Goal: Transaction & Acquisition: Purchase product/service

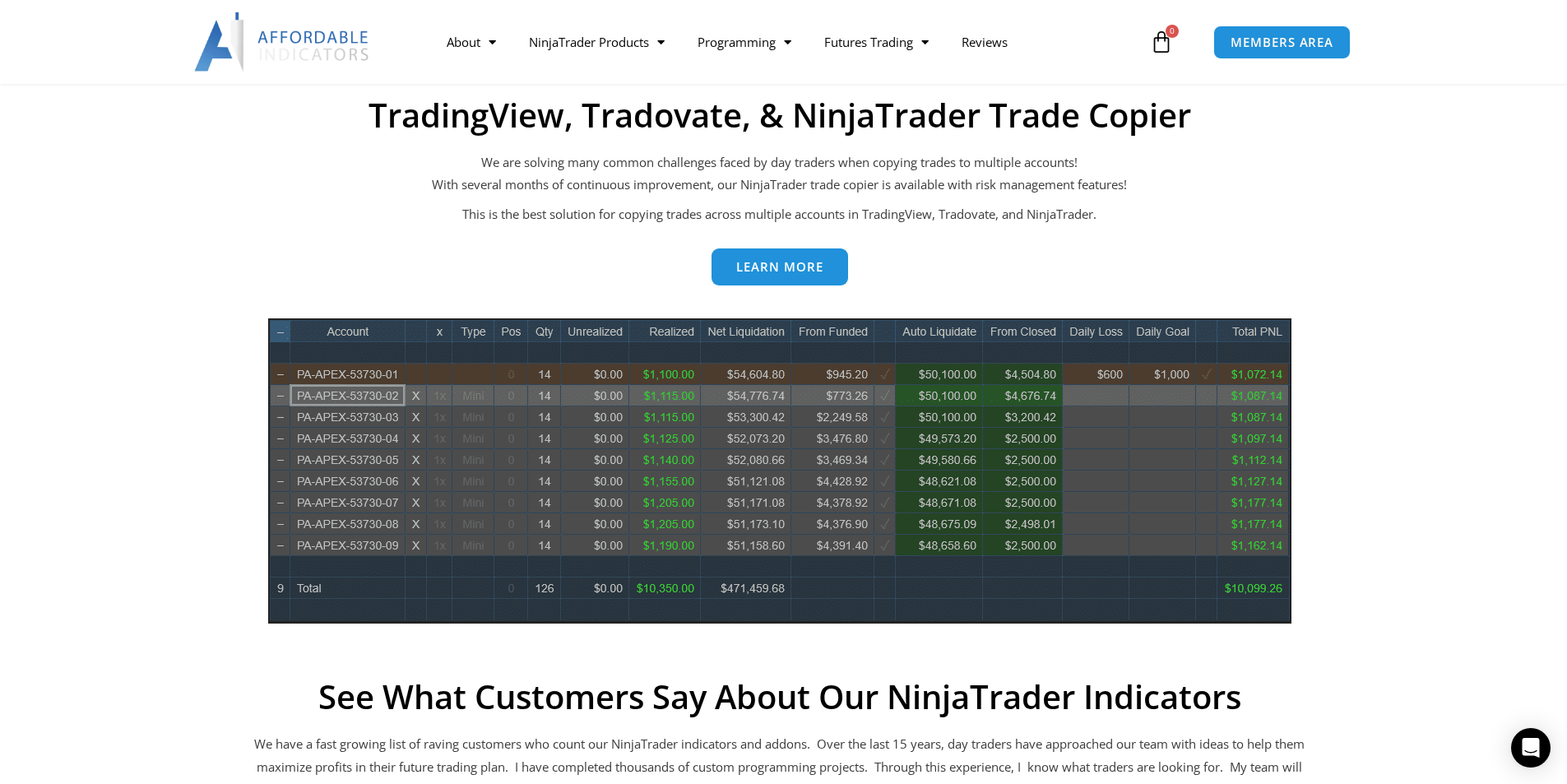
scroll to position [575, 0]
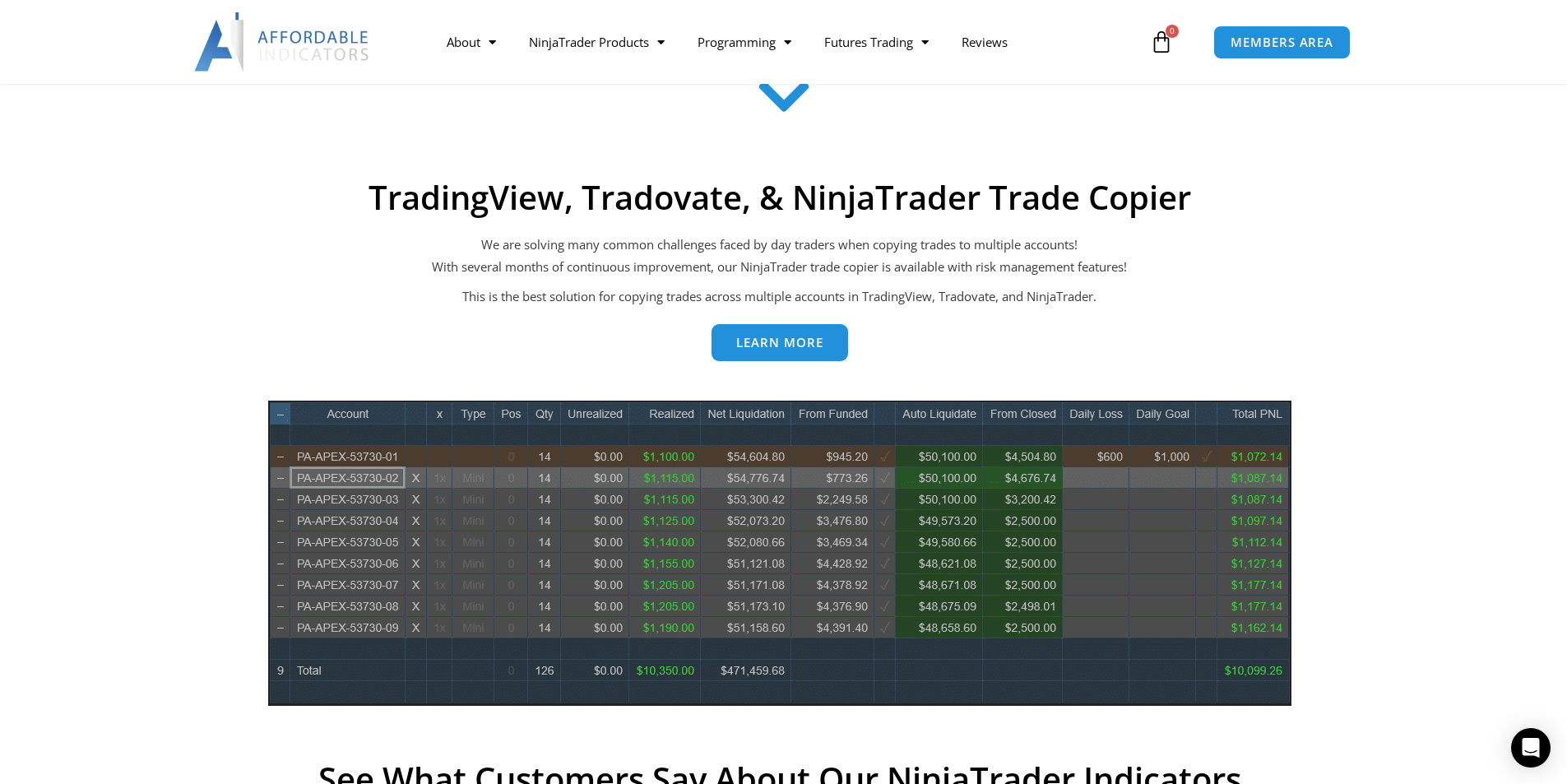
click at [782, 352] on link "Learn more" at bounding box center [780, 344] width 137 height 37
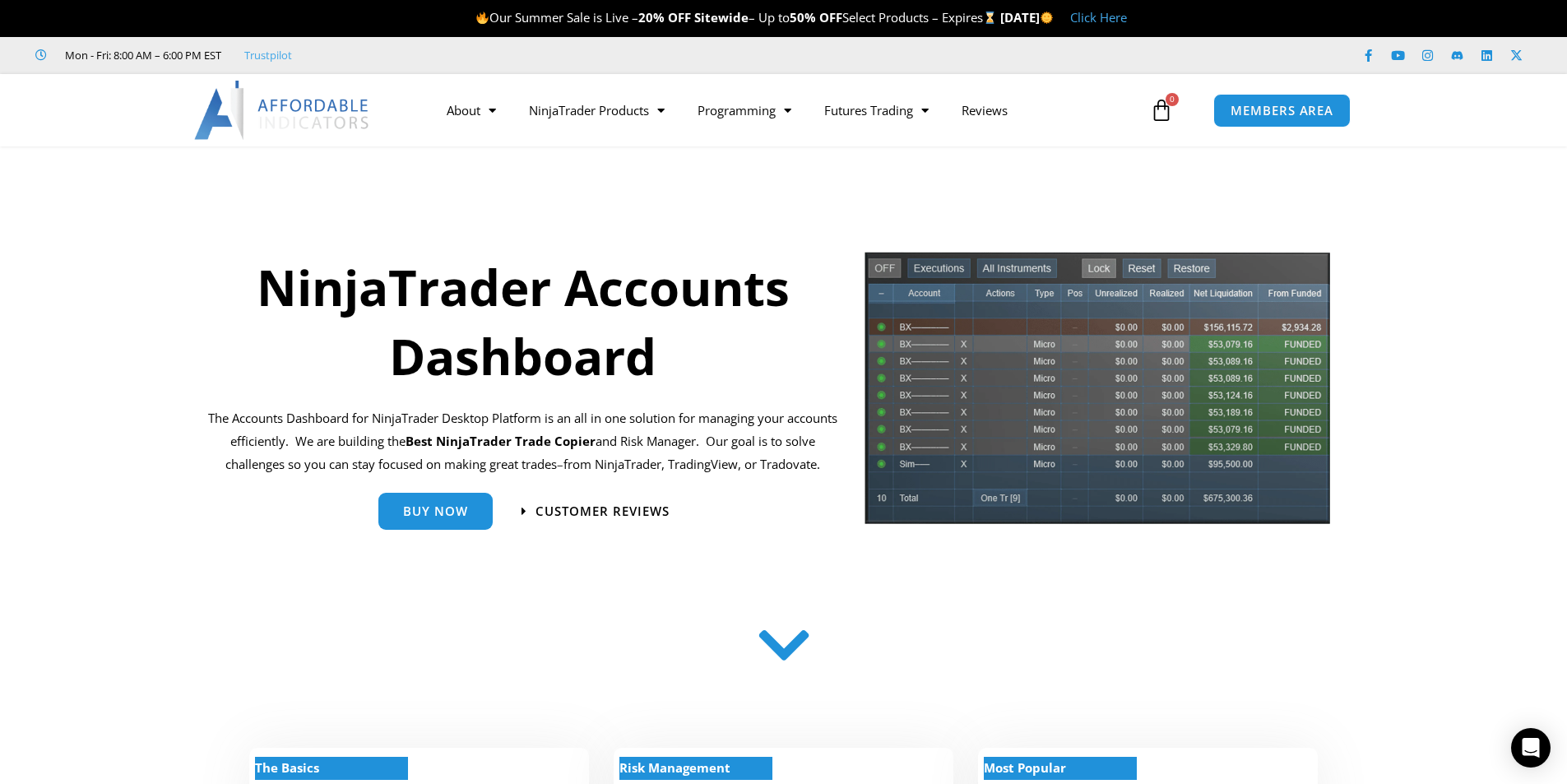
scroll to position [411, 0]
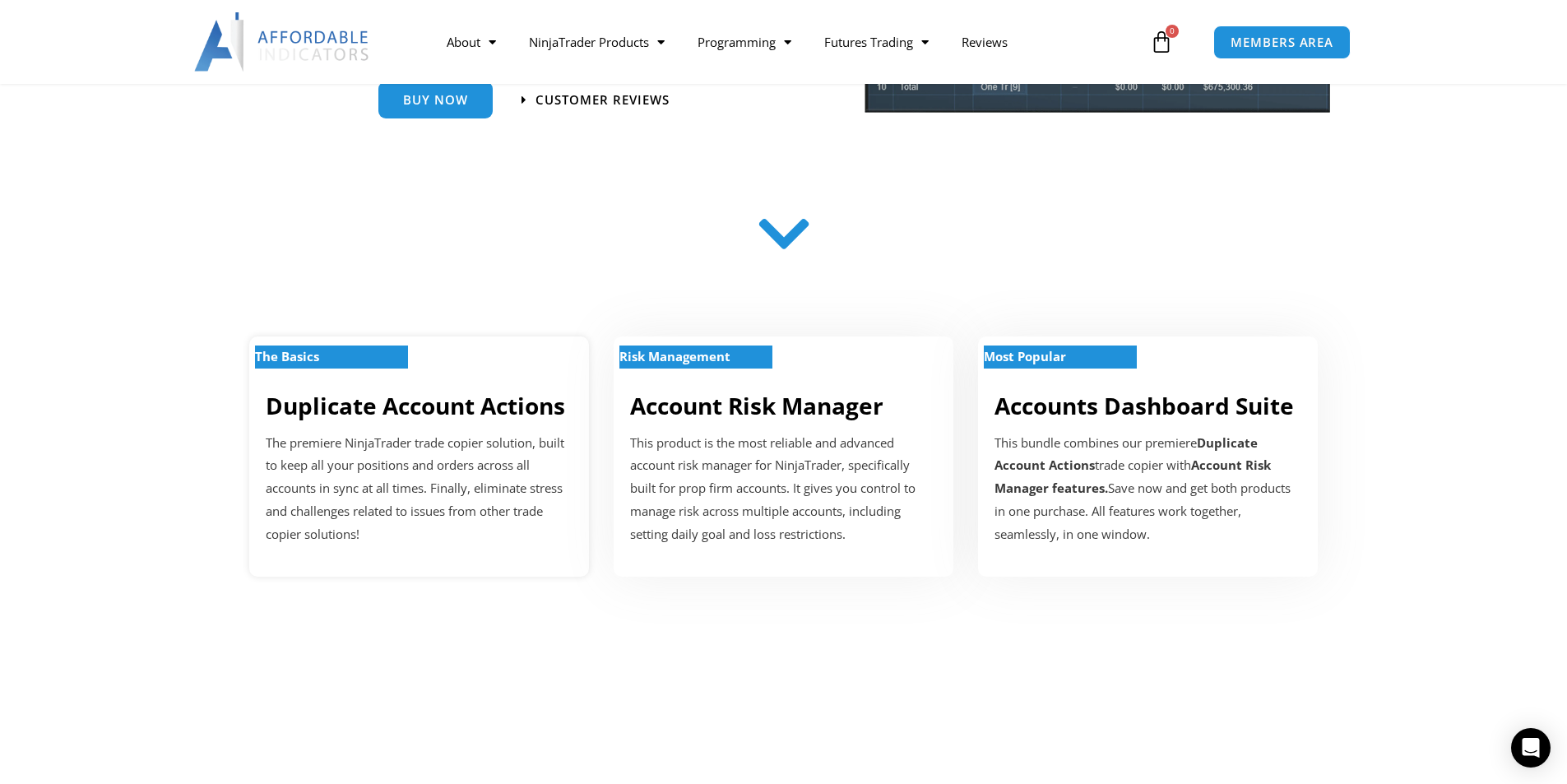
click at [293, 355] on strong "The Basics" at bounding box center [287, 356] width 64 height 17
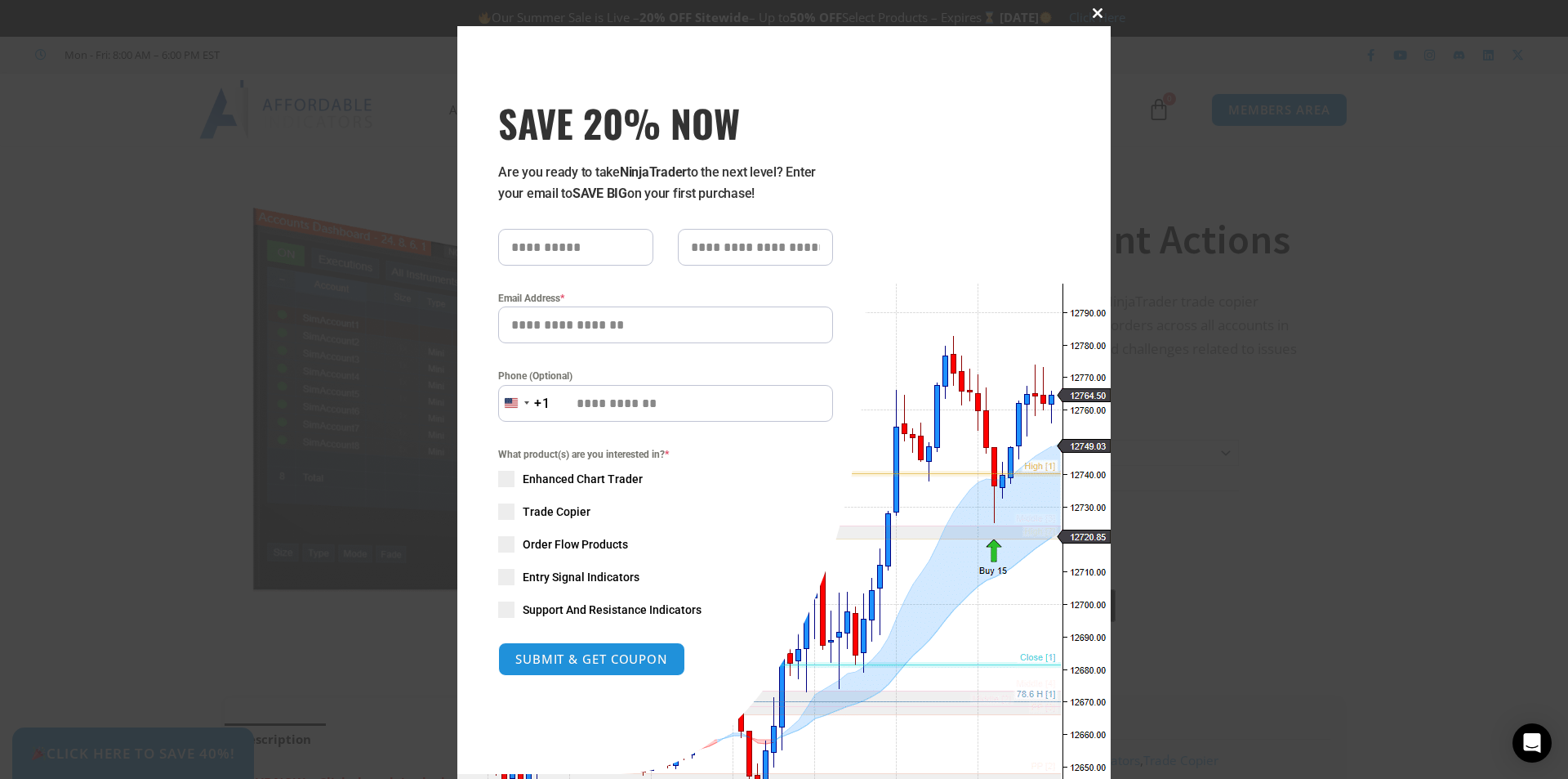
click at [1092, 16] on span at bounding box center [1098, 12] width 26 height 10
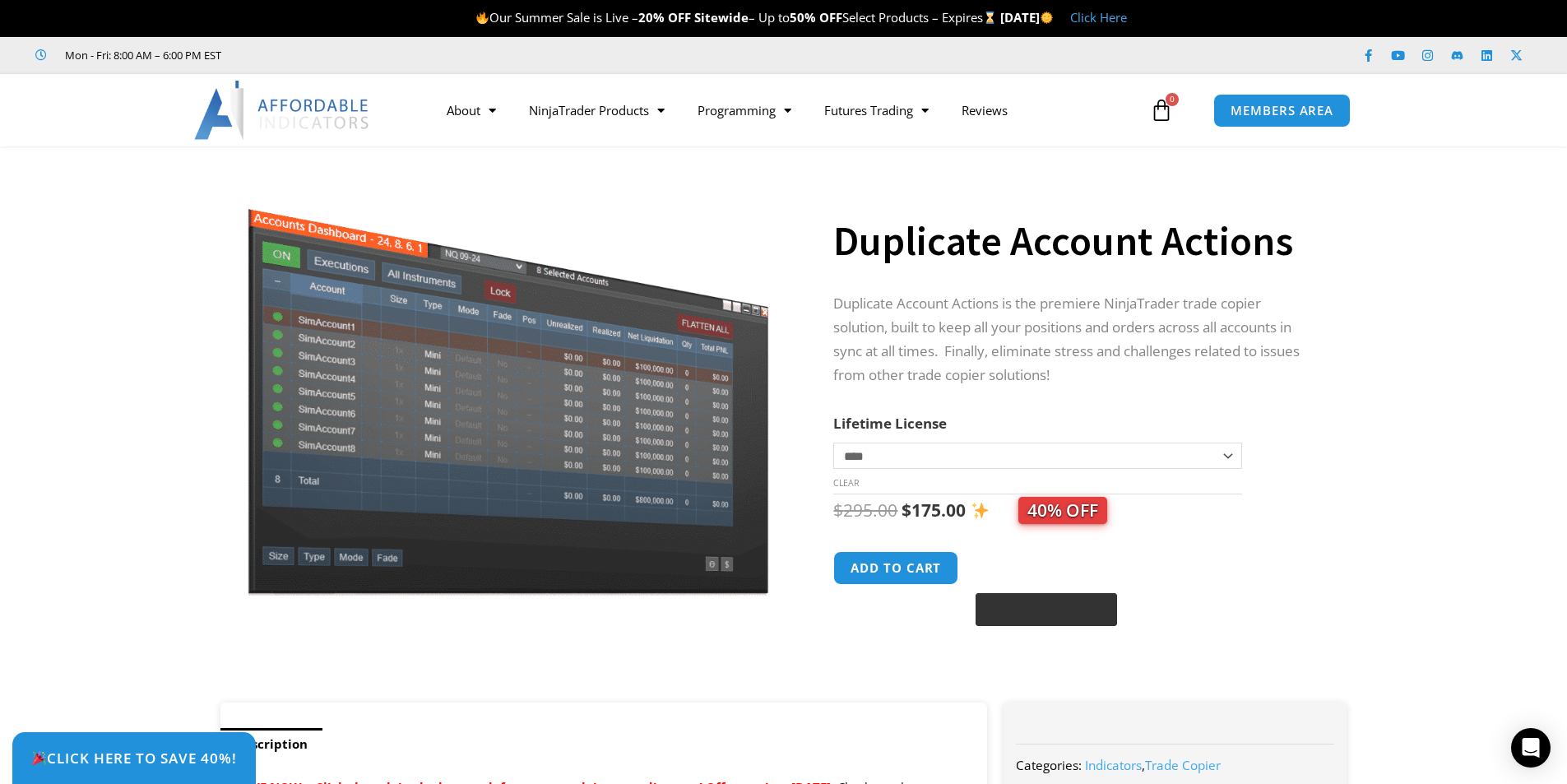
click at [1004, 624] on div "@import url(//fonts.googleapis.com/css?family=Google+Sans_old:500) ••••••" at bounding box center [1046, 609] width 141 height 33
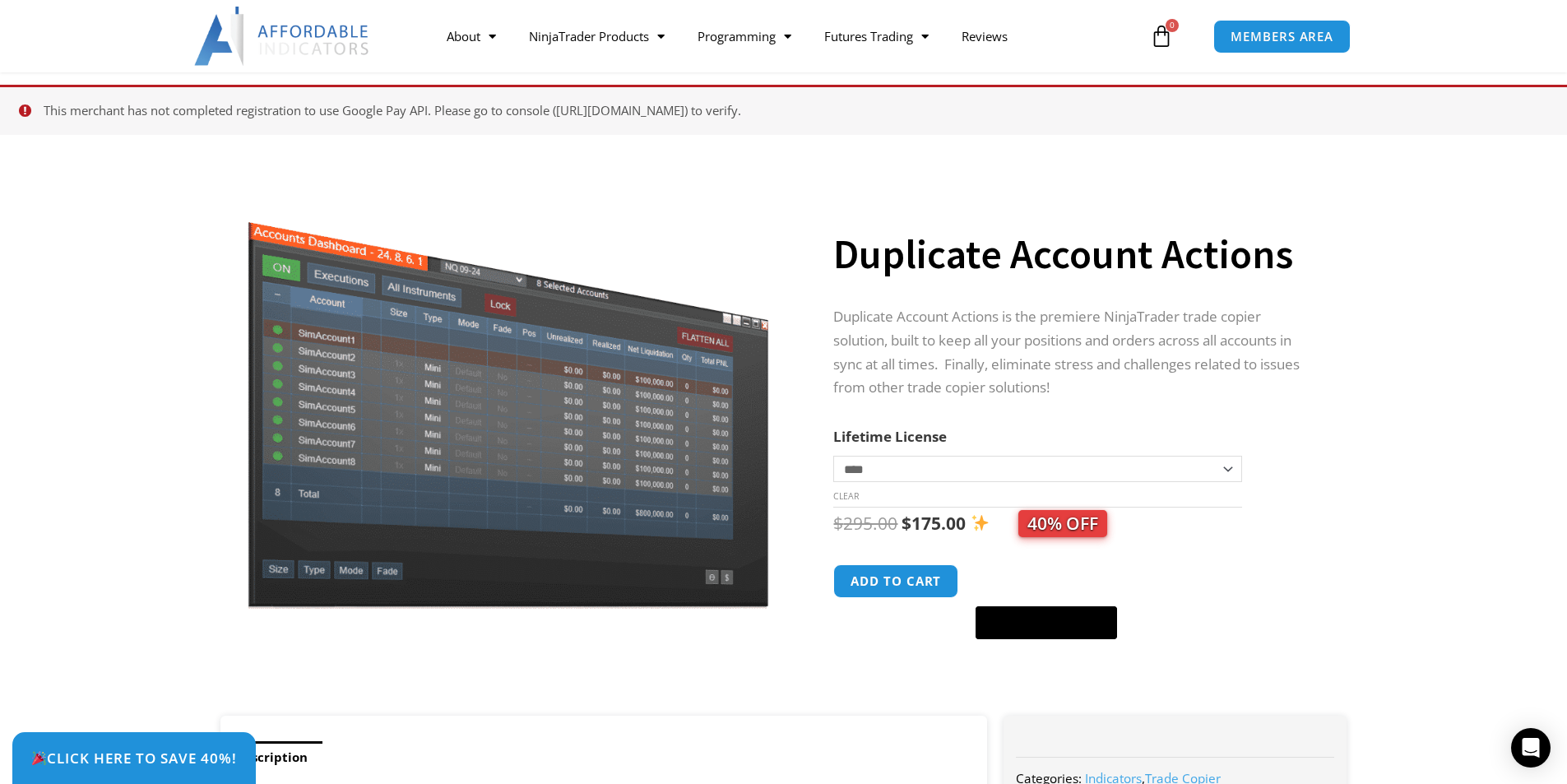
scroll to position [81, 0]
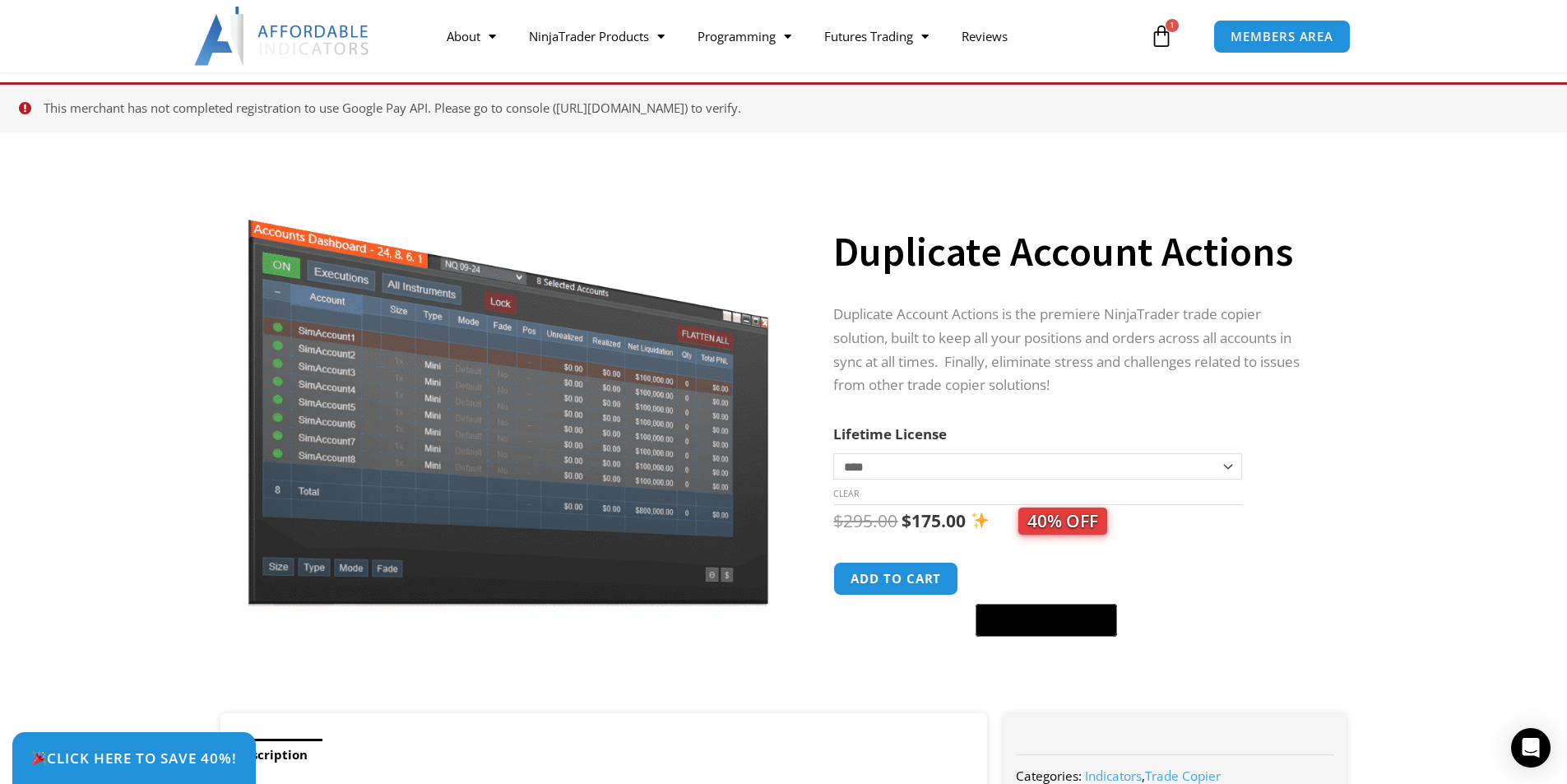
click at [1166, 35] on icon at bounding box center [1162, 36] width 23 height 23
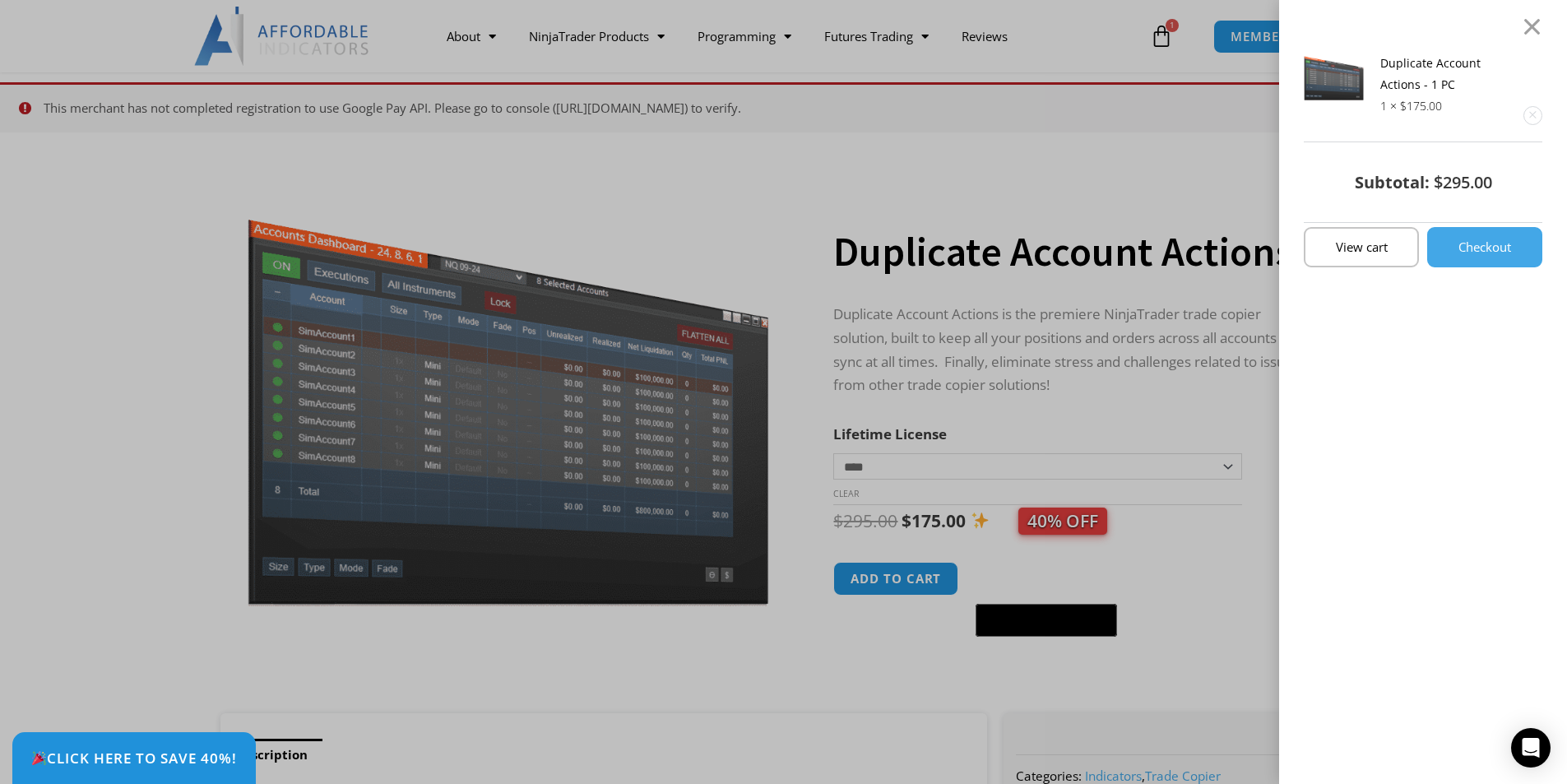
click at [1443, 183] on span "$" at bounding box center [1438, 182] width 9 height 22
click at [1542, 119] on link "Remove this item" at bounding box center [1534, 116] width 18 height 18
click at [1542, 118] on link "Remove this item" at bounding box center [1534, 116] width 18 height 18
click at [1363, 258] on link "View cart" at bounding box center [1361, 247] width 115 height 40
click at [1366, 248] on span "View cart" at bounding box center [1362, 247] width 52 height 12
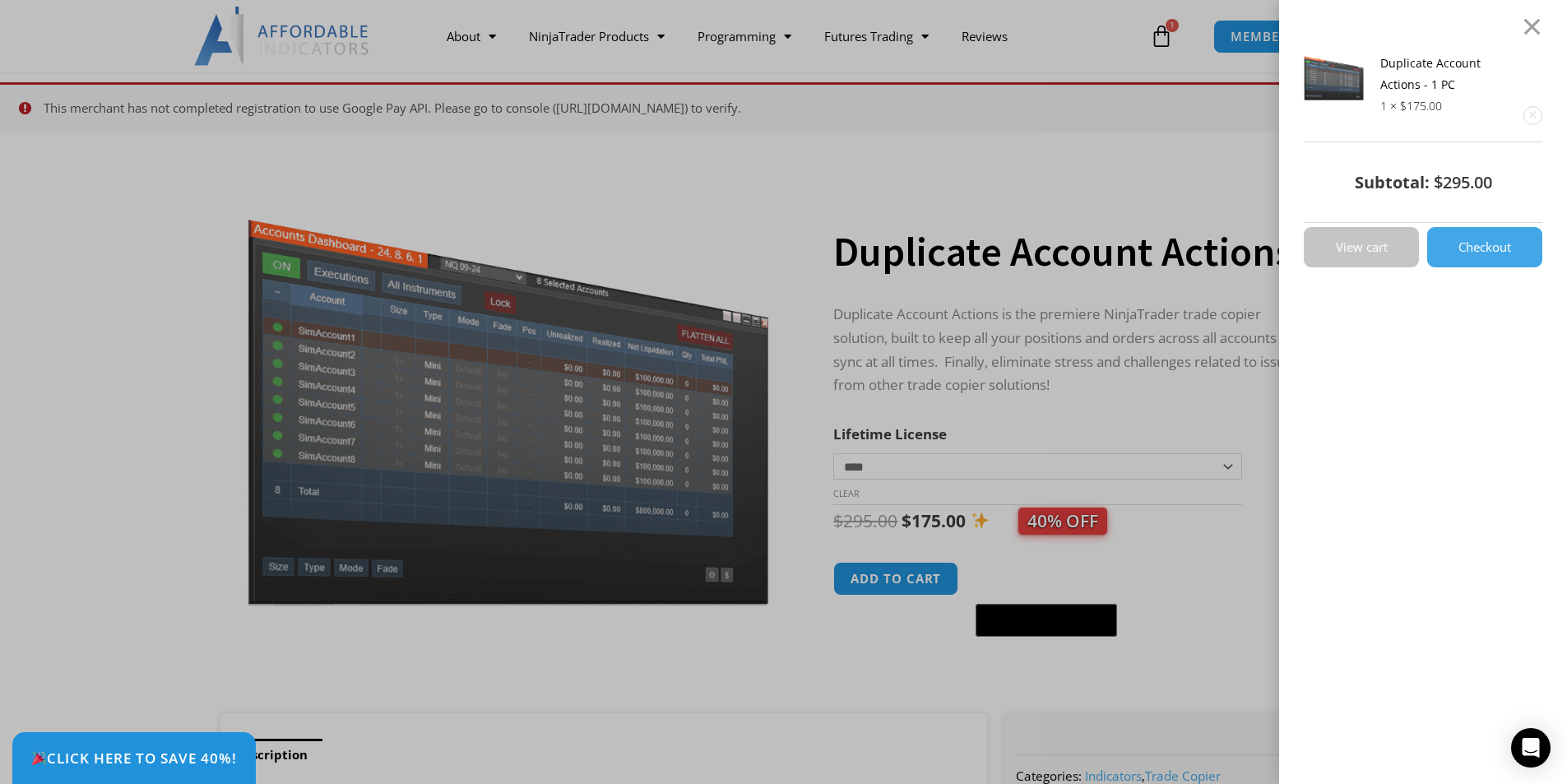
click at [1377, 255] on link "View cart" at bounding box center [1361, 247] width 115 height 40
click at [1377, 254] on link "View cart" at bounding box center [1361, 247] width 115 height 40
click at [1377, 253] on span "View cart" at bounding box center [1362, 247] width 52 height 12
click at [1540, 114] on link "Remove this item" at bounding box center [1534, 116] width 18 height 18
click at [1542, 22] on div at bounding box center [1532, 26] width 20 height 20
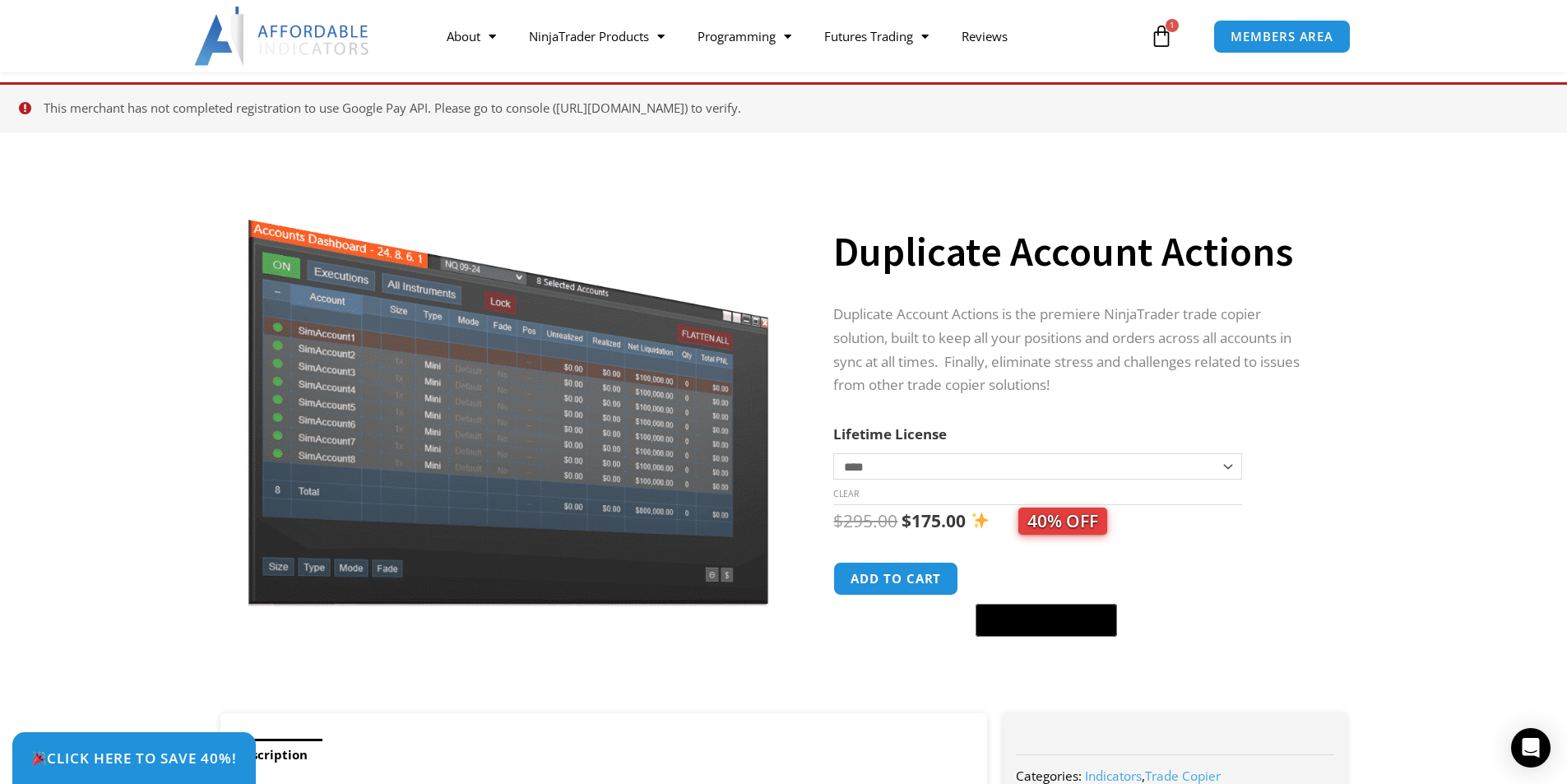
click at [1158, 32] on icon at bounding box center [1162, 36] width 23 height 23
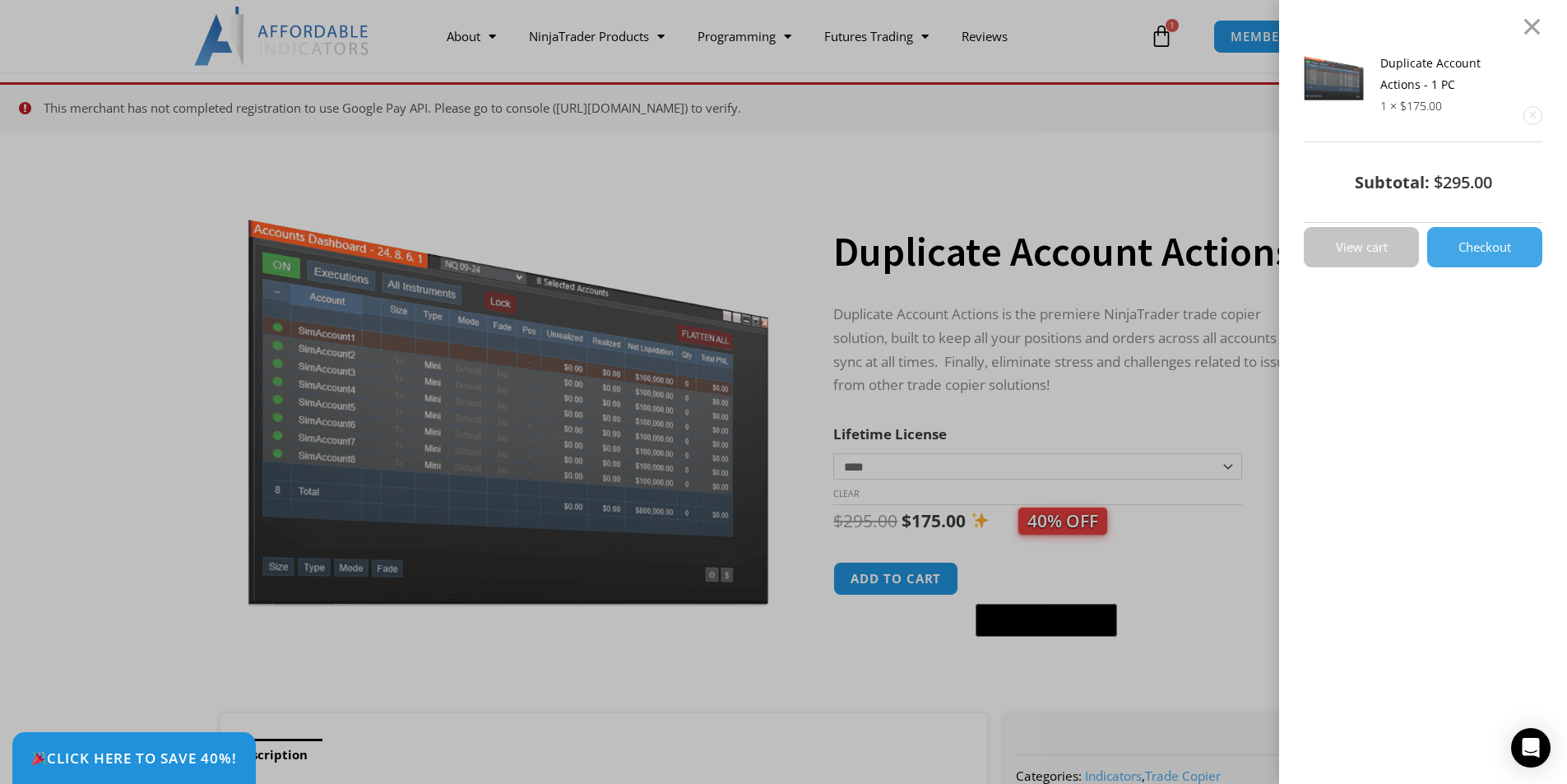
click at [1341, 258] on link "View cart" at bounding box center [1361, 247] width 115 height 40
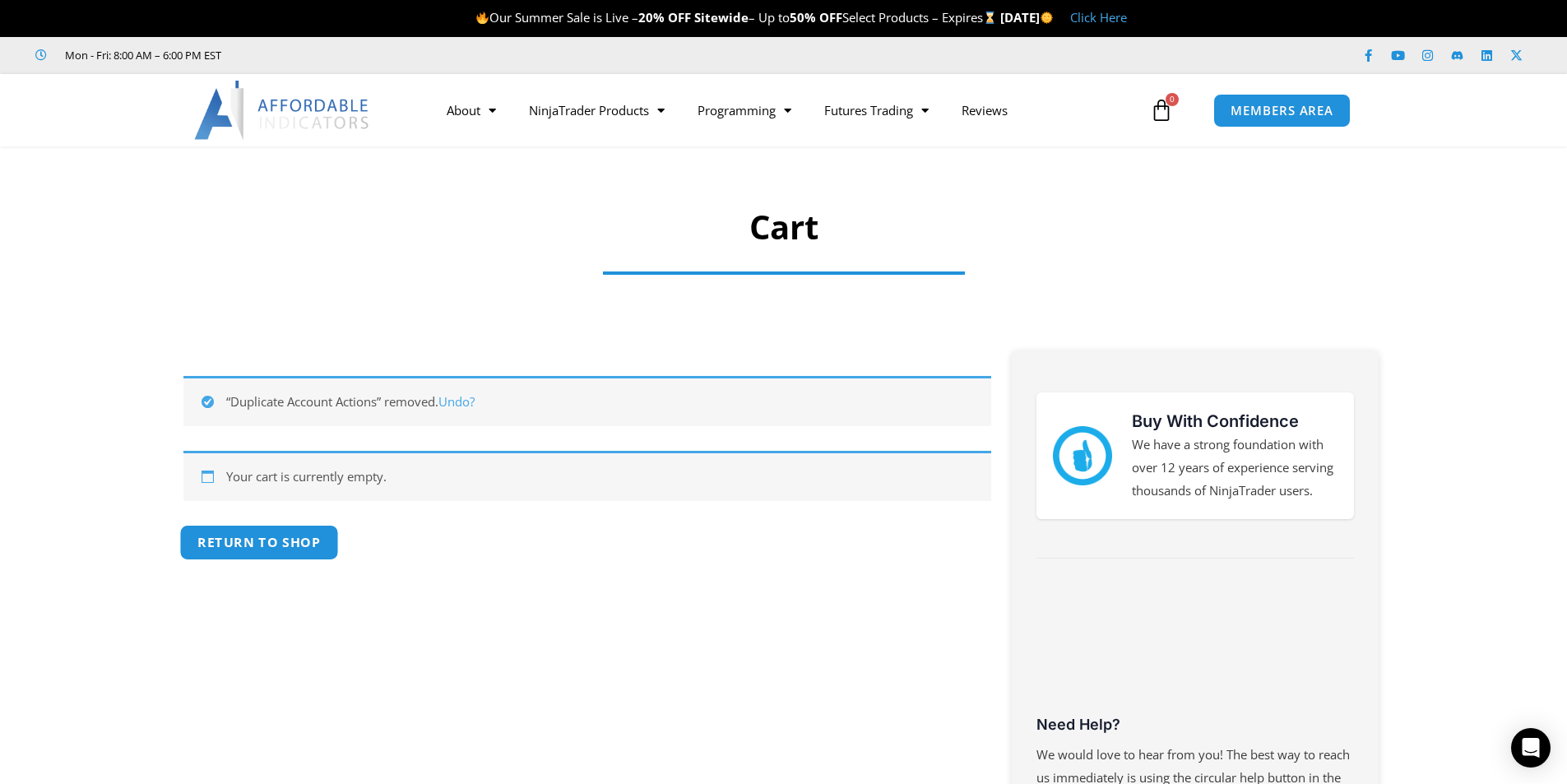
click at [263, 537] on link "Return to shop" at bounding box center [258, 542] width 159 height 35
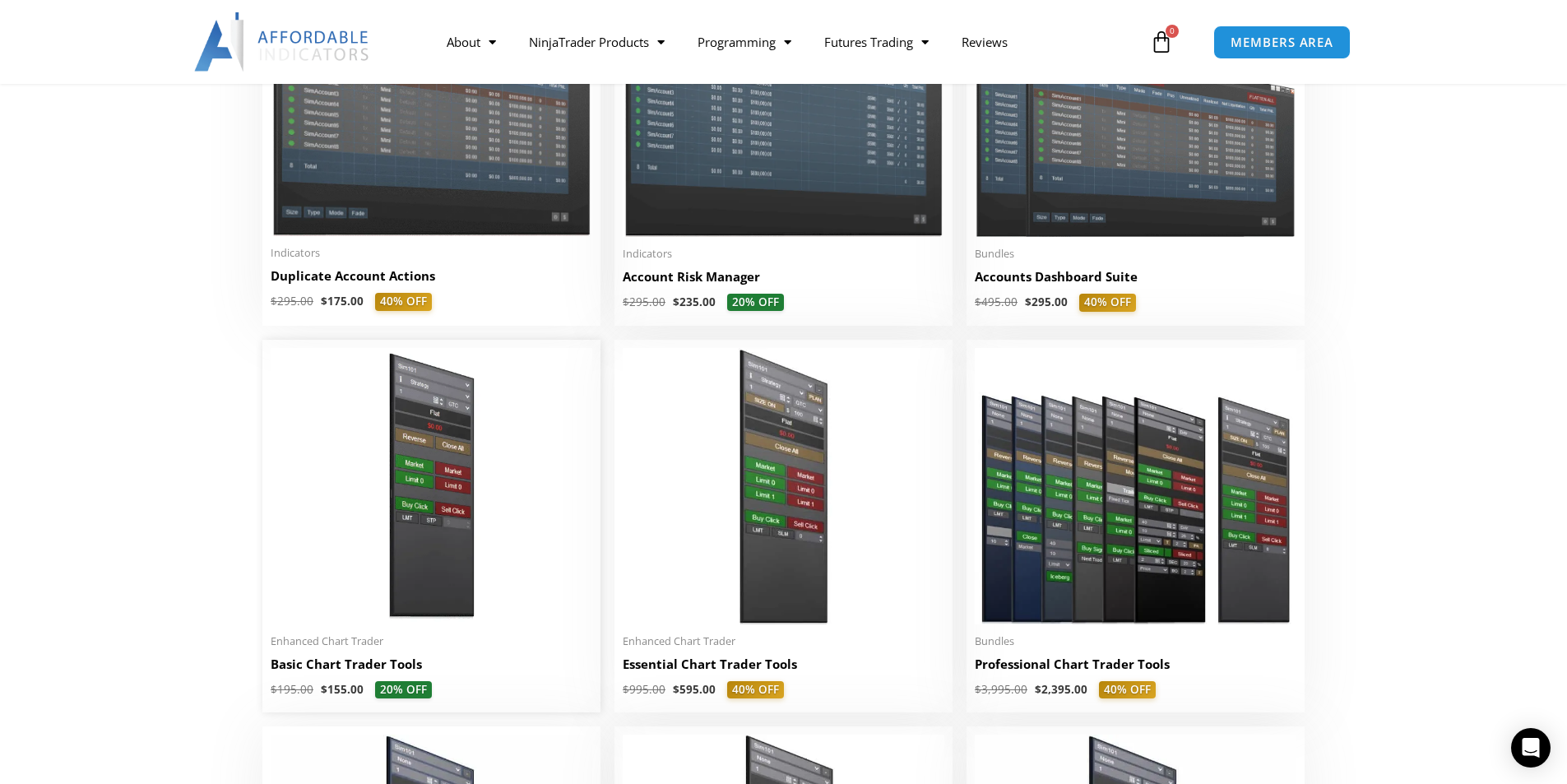
scroll to position [329, 0]
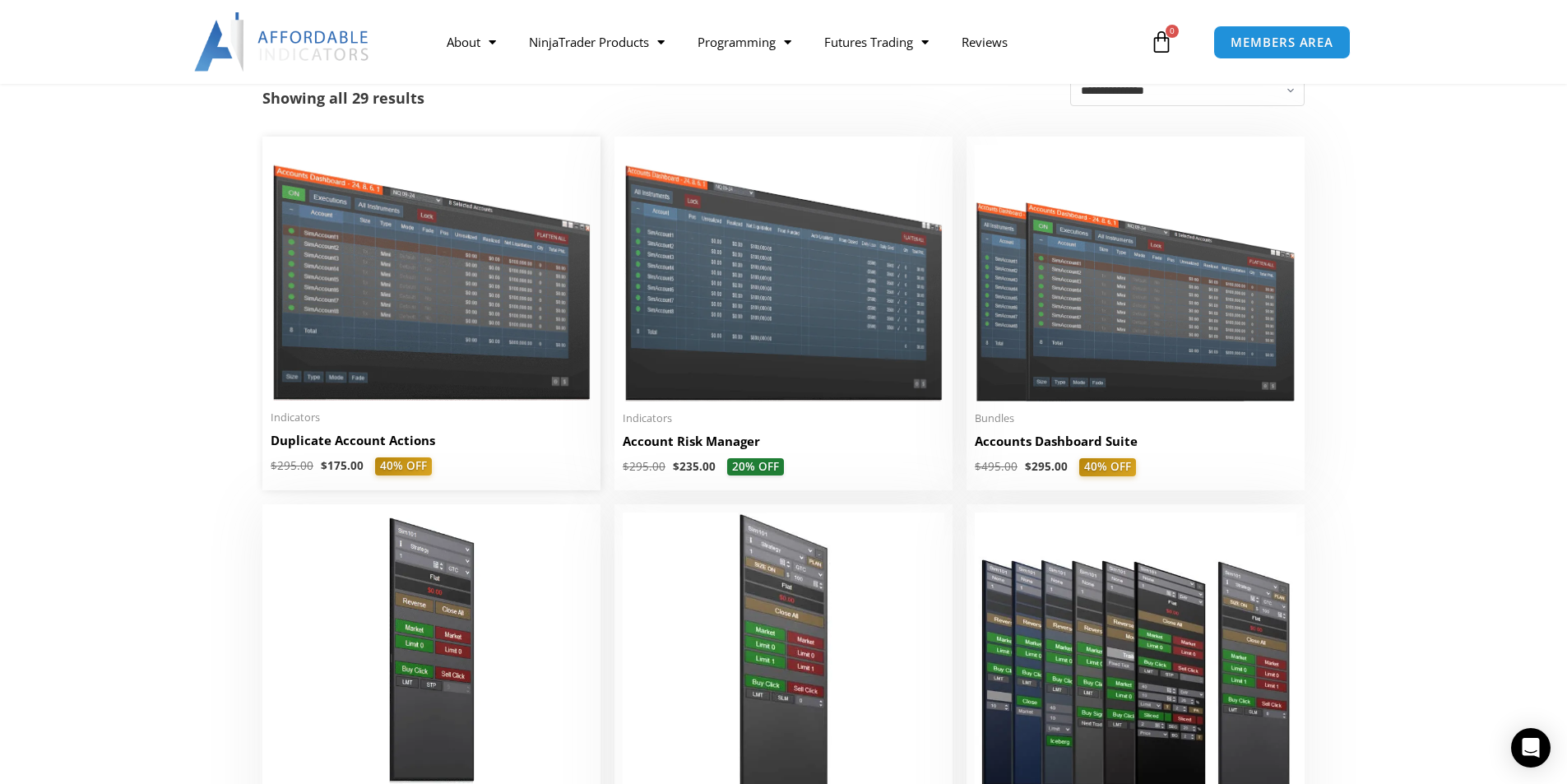
click at [410, 443] on h2 "Duplicate Account Actions" at bounding box center [432, 440] width 322 height 18
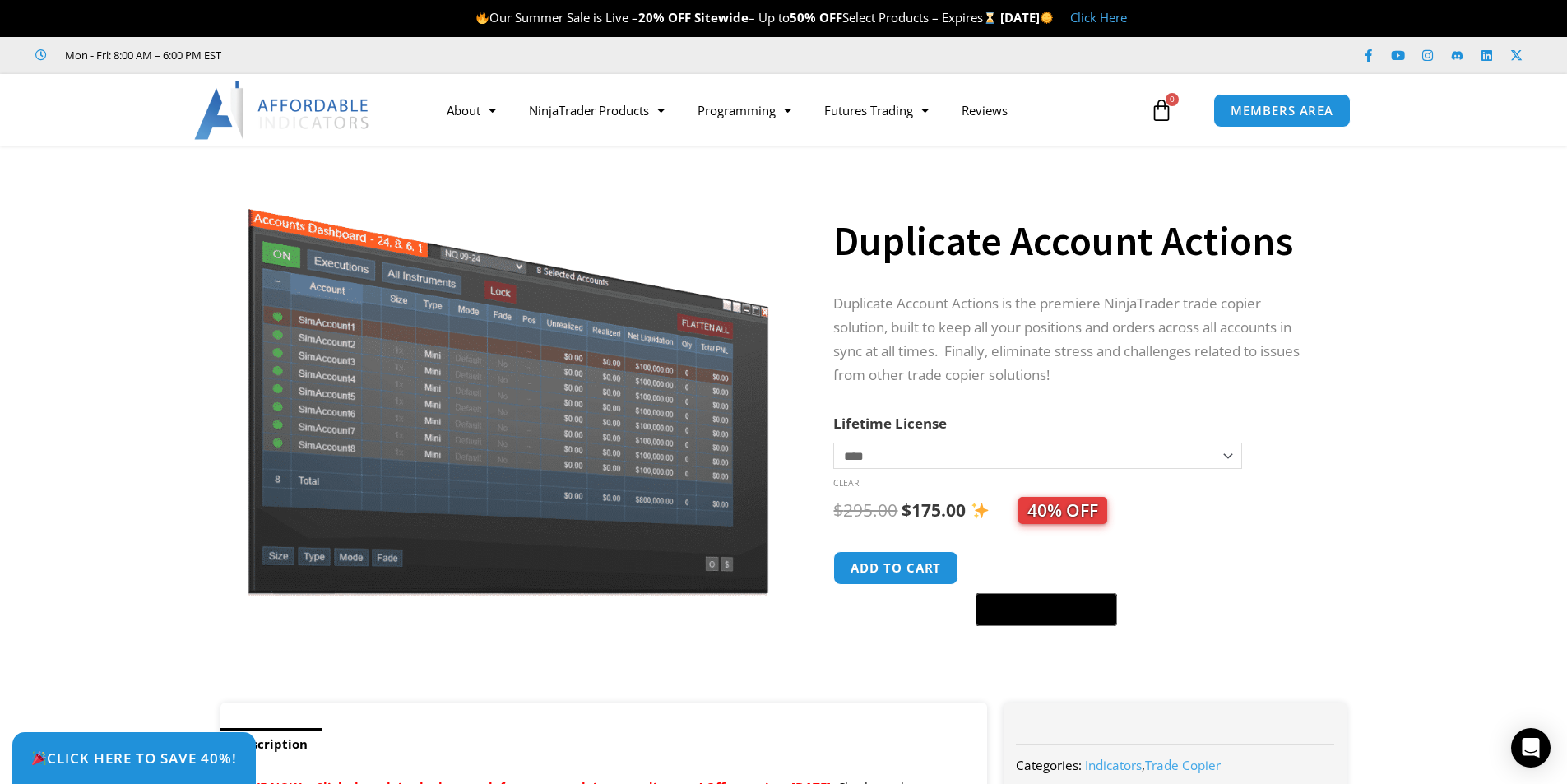
scroll to position [11, 0]
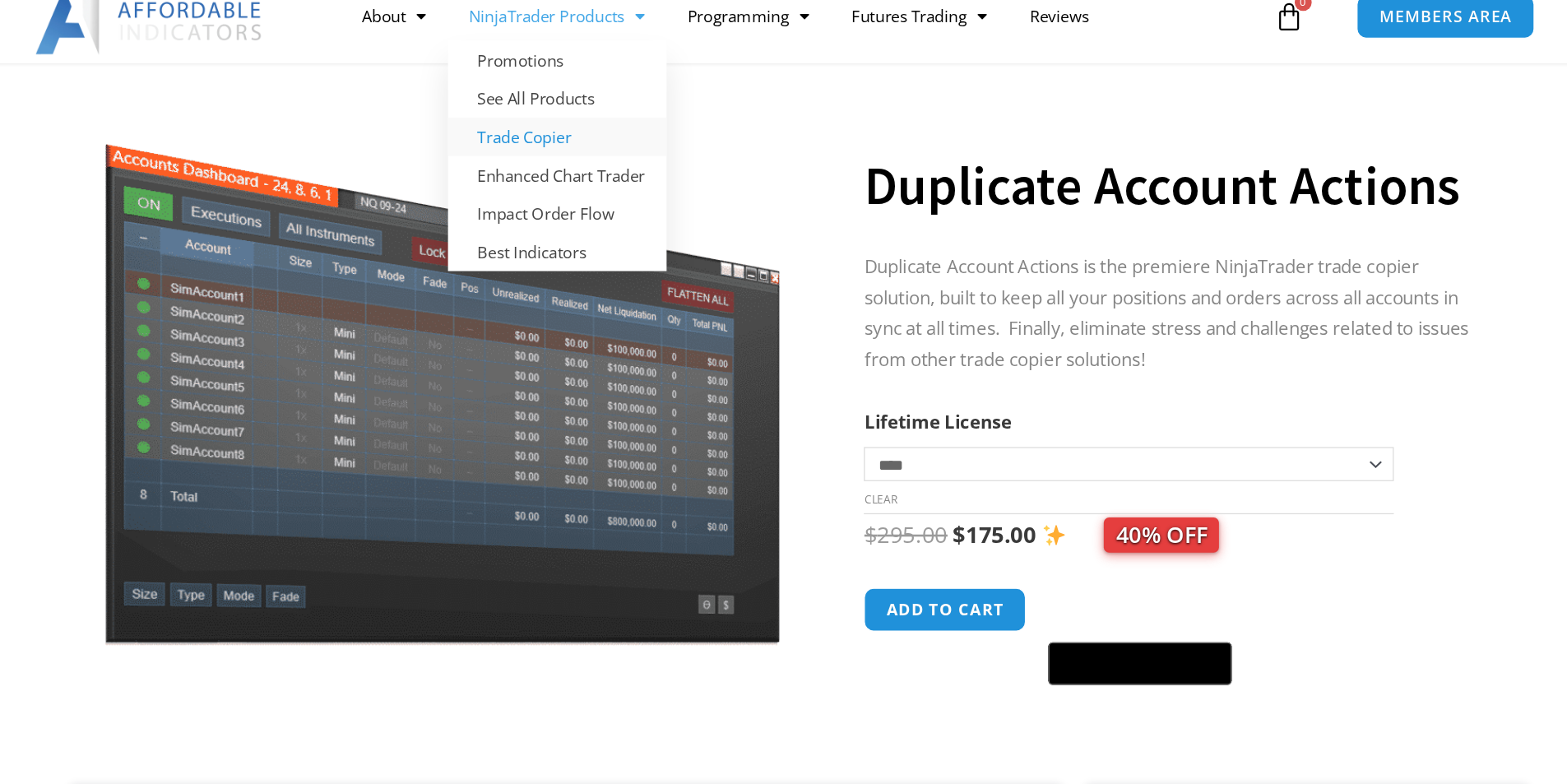
click at [585, 196] on link "Trade Copier" at bounding box center [597, 193] width 168 height 30
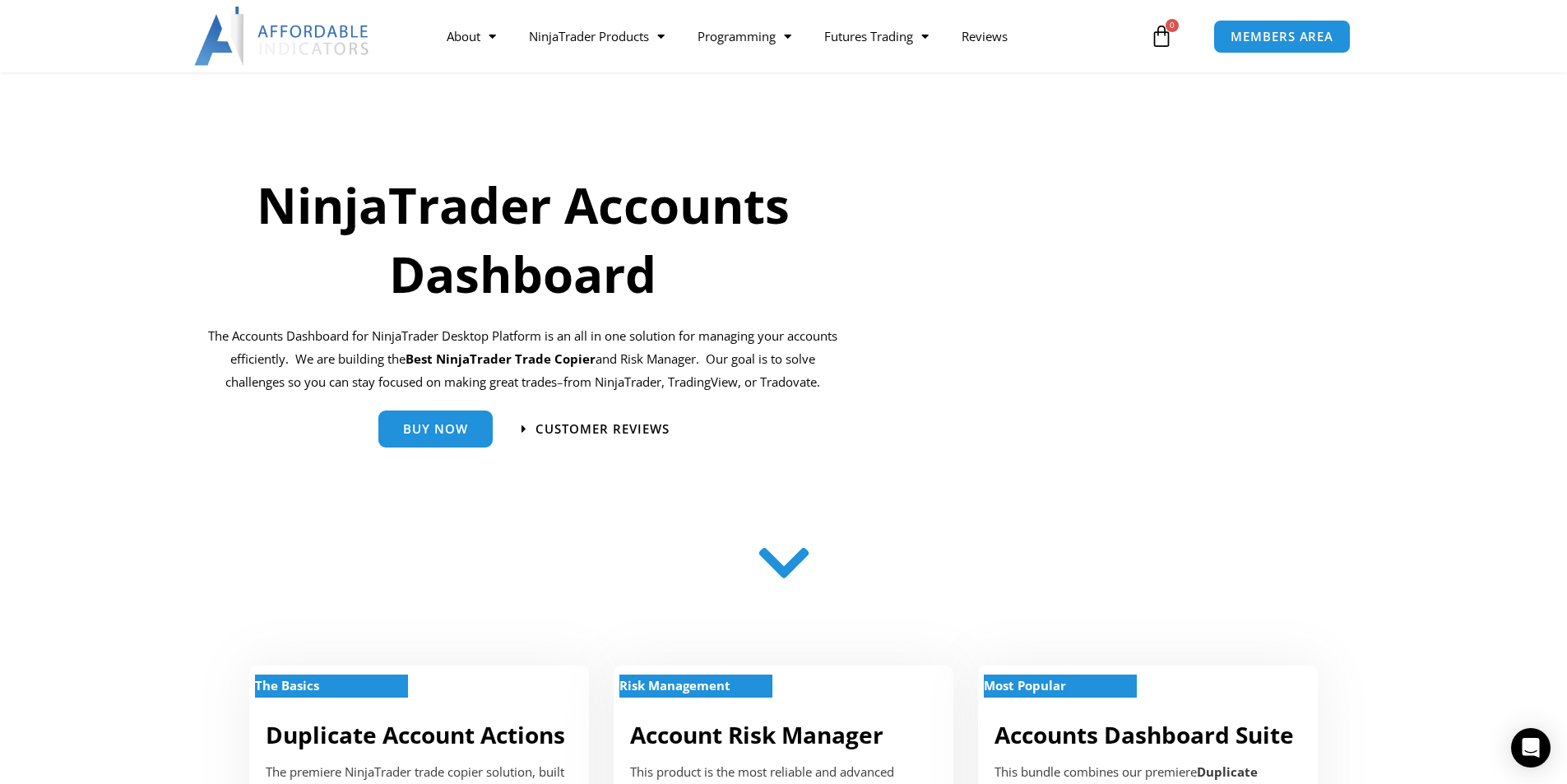
scroll to position [165, 0]
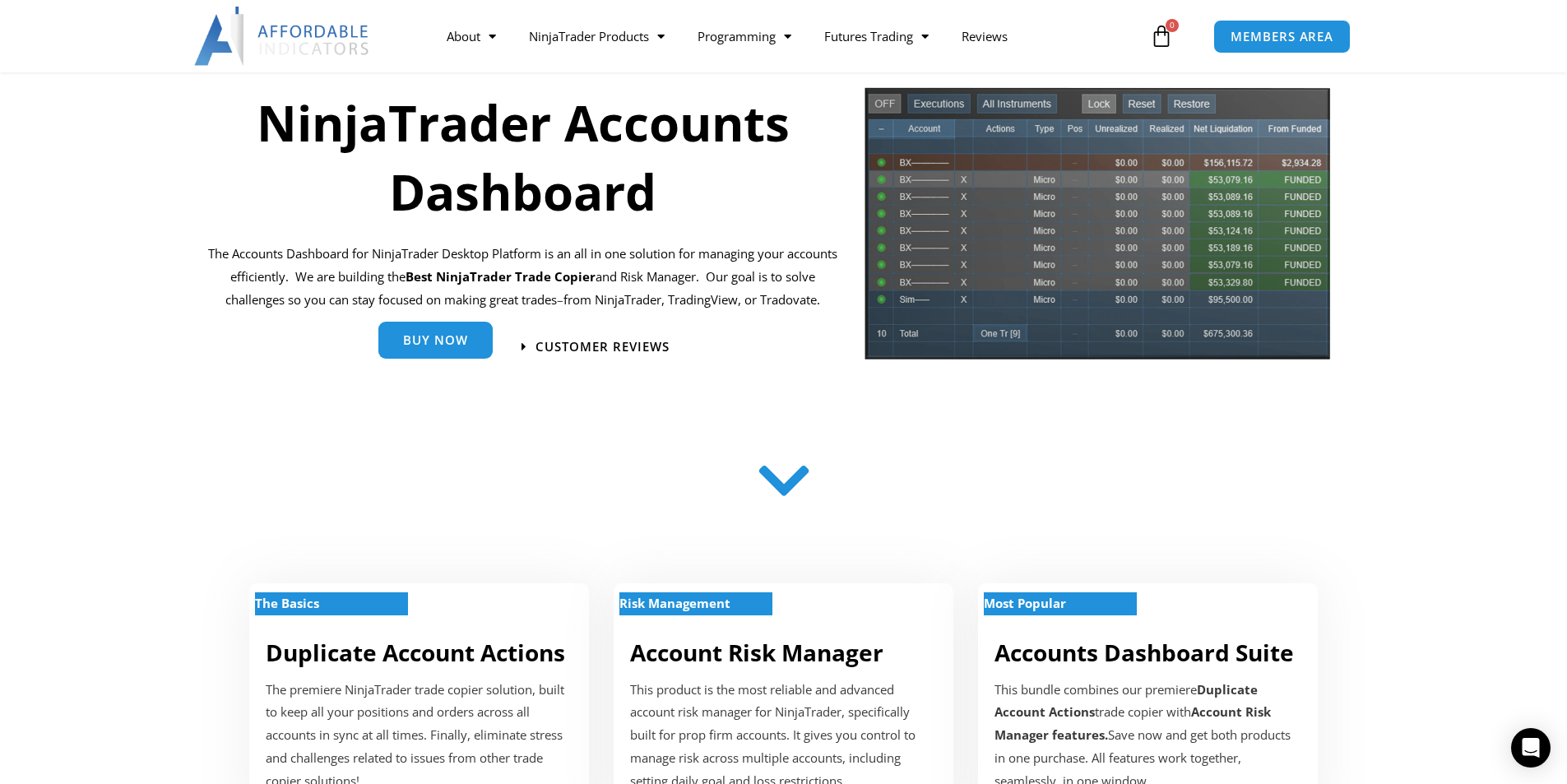
click at [427, 339] on span "Buy Now" at bounding box center [435, 340] width 65 height 12
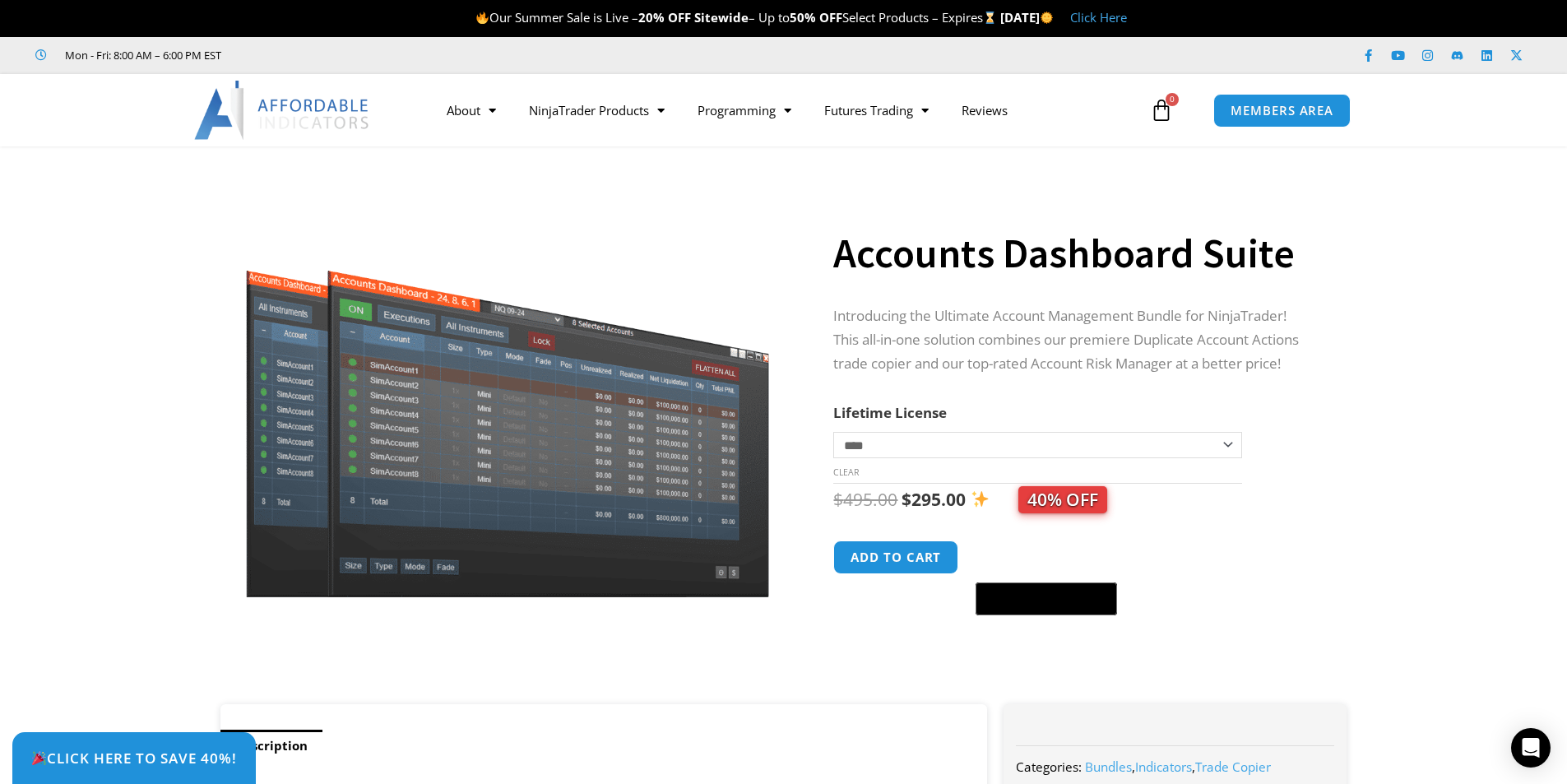
scroll to position [13, 0]
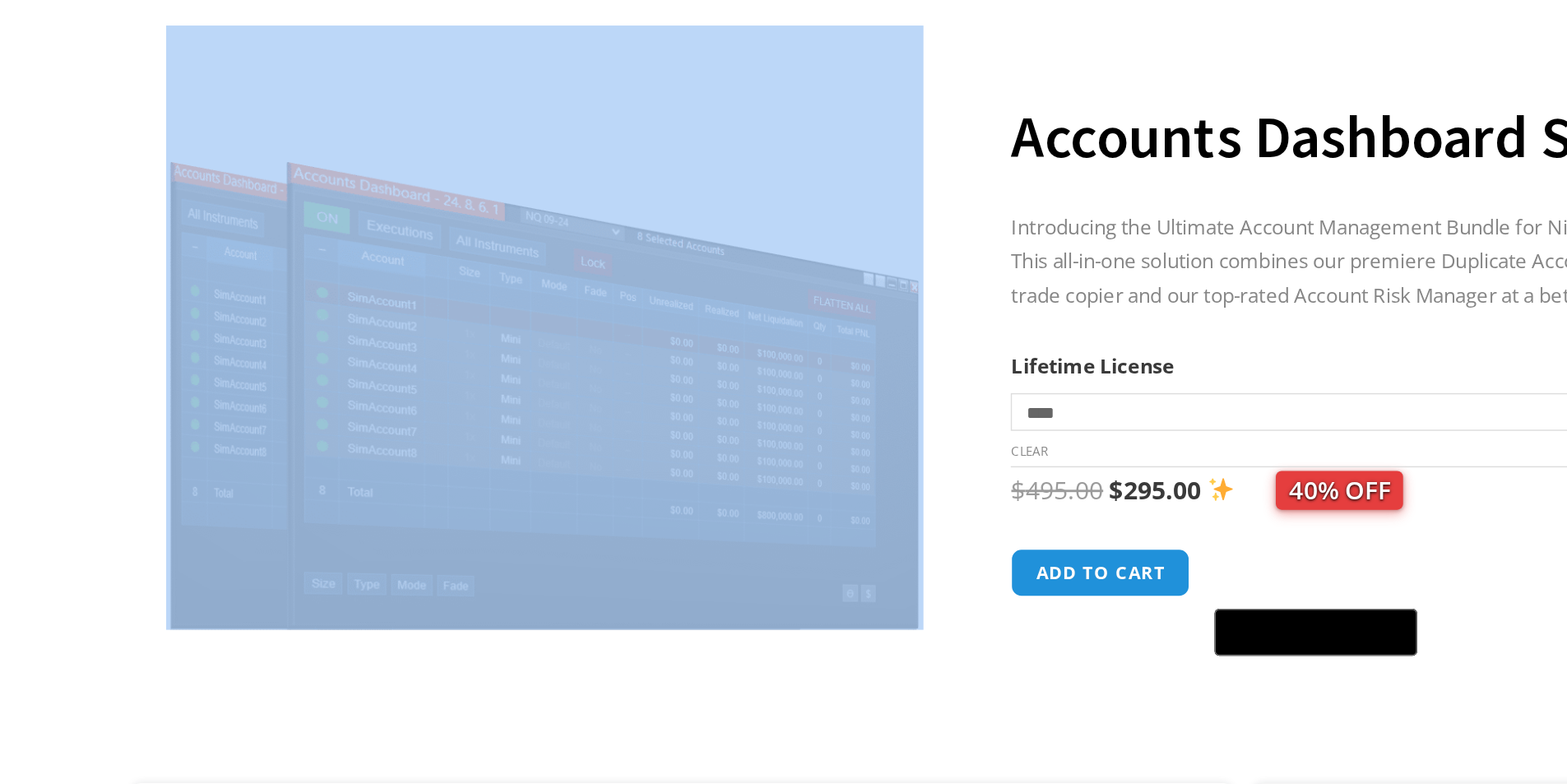
drag, startPoint x: 816, startPoint y: 616, endPoint x: 715, endPoint y: 588, distance: 104.8
click at [710, 595] on div "**********" at bounding box center [784, 420] width 1143 height 541
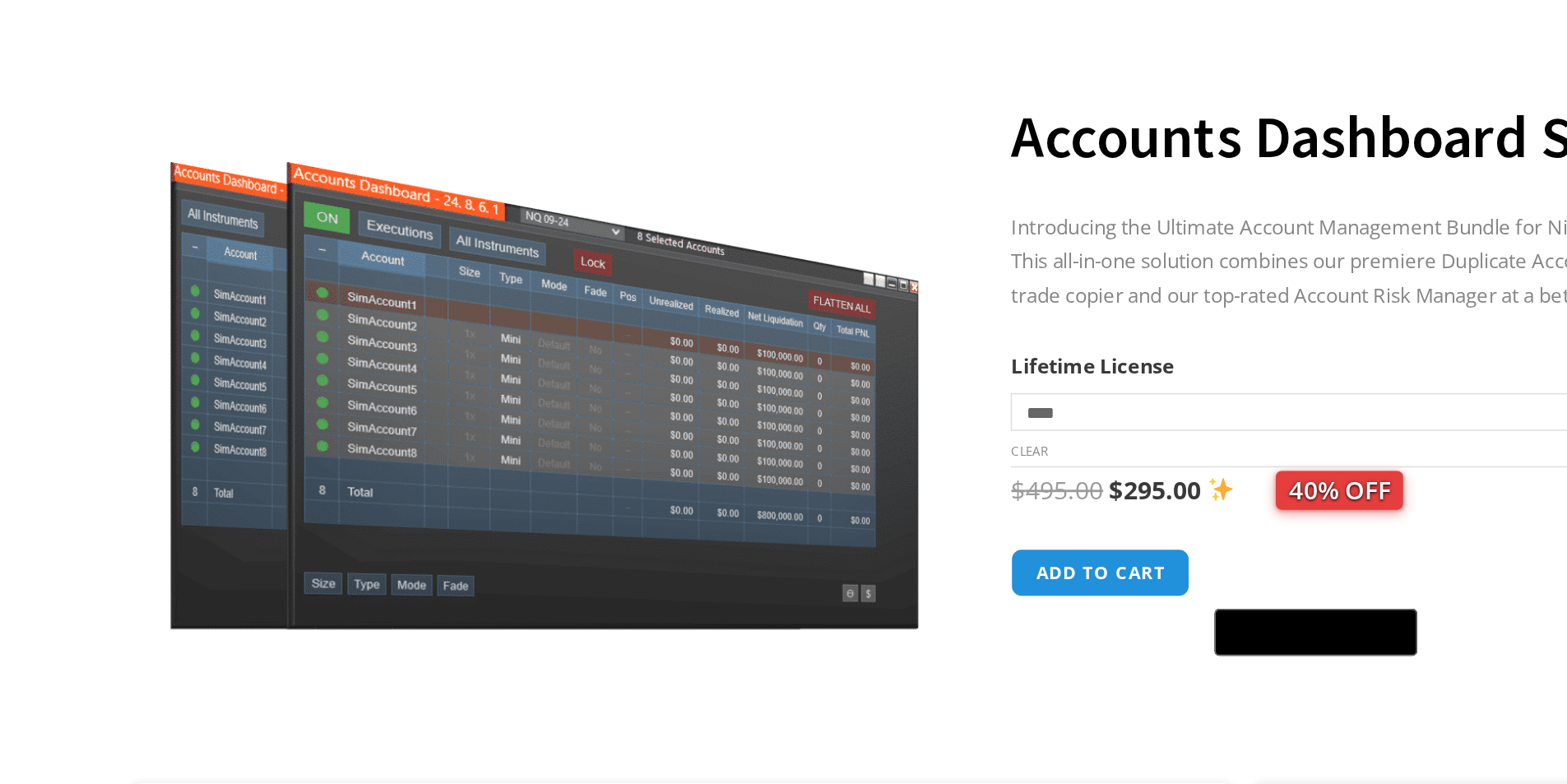
click at [897, 306] on p "Introducing the Ultimate Account Management Bundle for NinjaTrader! This all-in…" at bounding box center [1074, 327] width 481 height 72
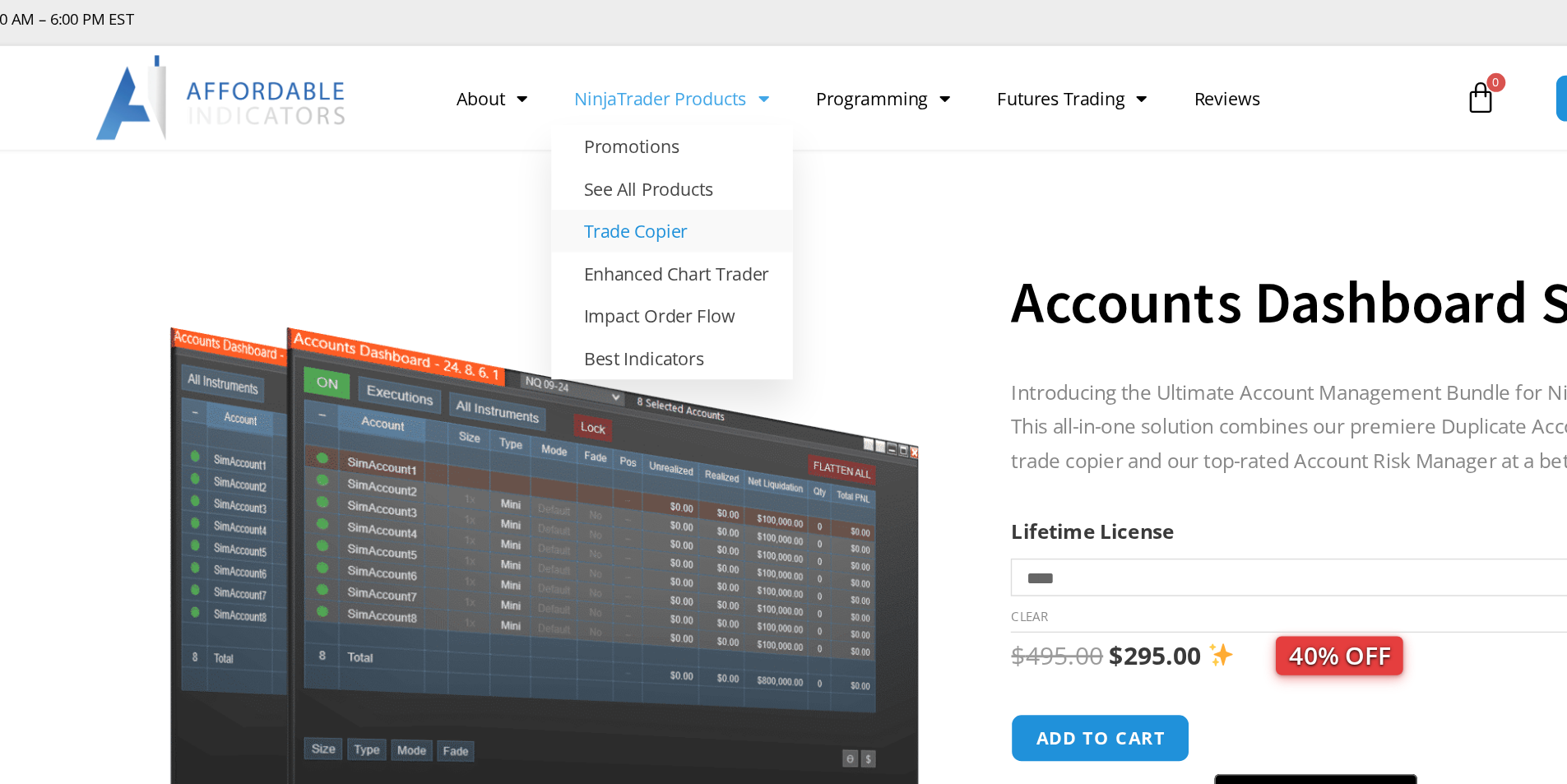
click at [560, 185] on link "Trade Copier" at bounding box center [597, 190] width 168 height 30
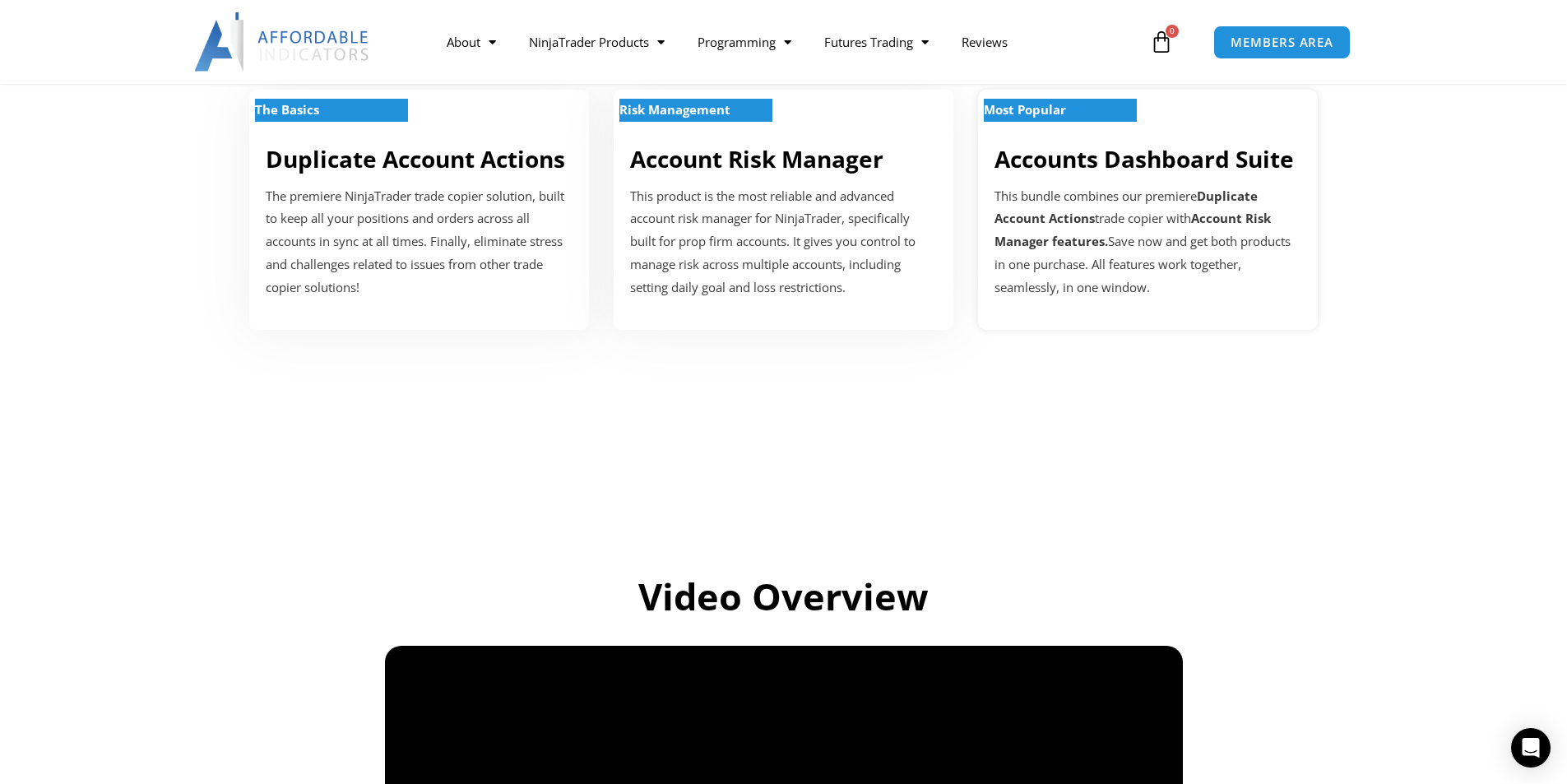
scroll to position [575, 0]
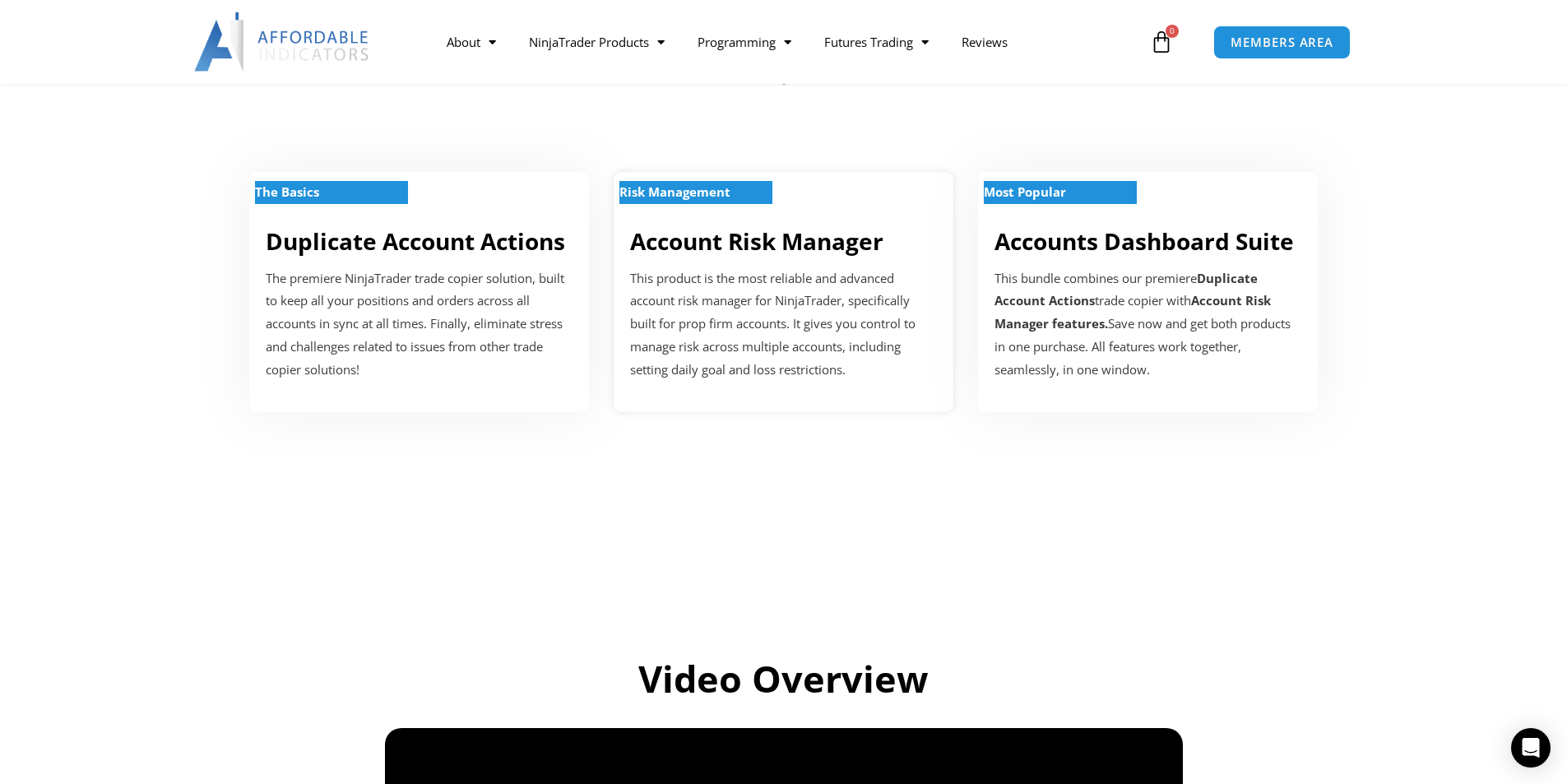
click at [712, 188] on strong "Risk Management" at bounding box center [675, 191] width 111 height 17
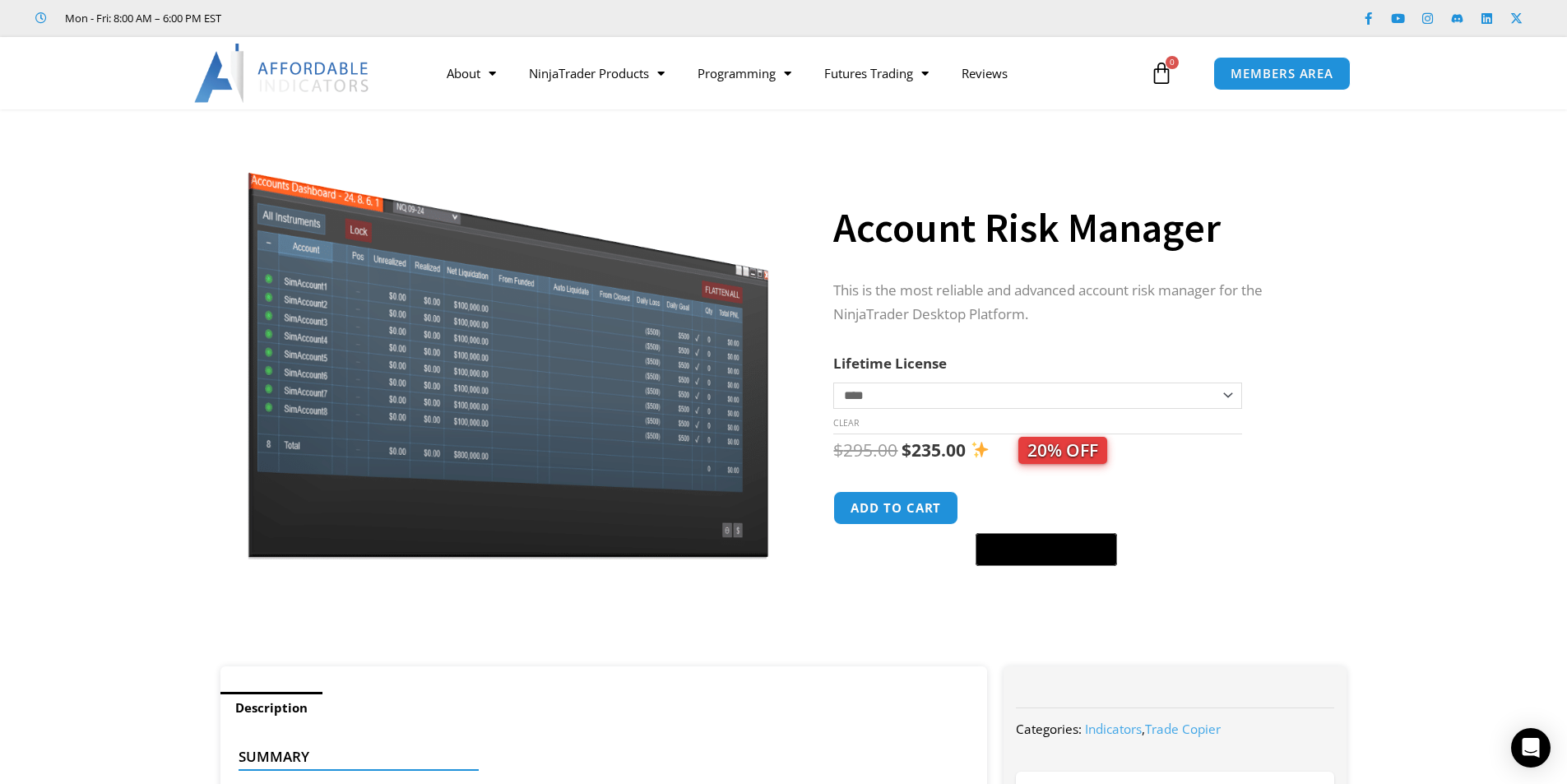
scroll to position [1, 0]
